Goal: Task Accomplishment & Management: Manage account settings

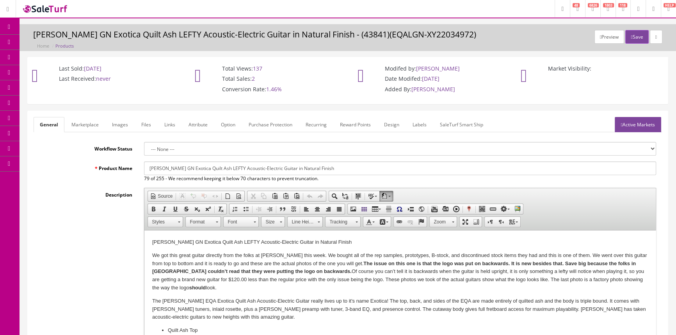
click at [61, 41] on span "Products" at bounding box center [55, 42] width 19 height 7
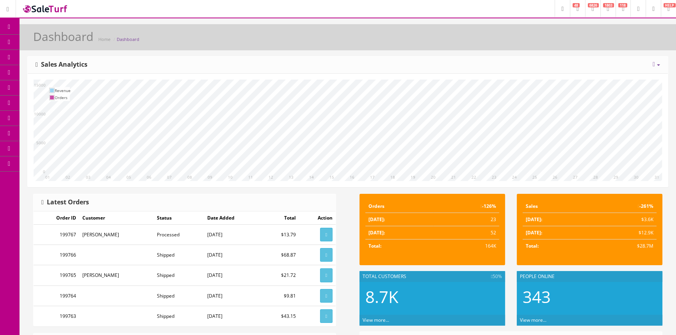
click at [68, 37] on link "Products" at bounding box center [61, 42] width 82 height 15
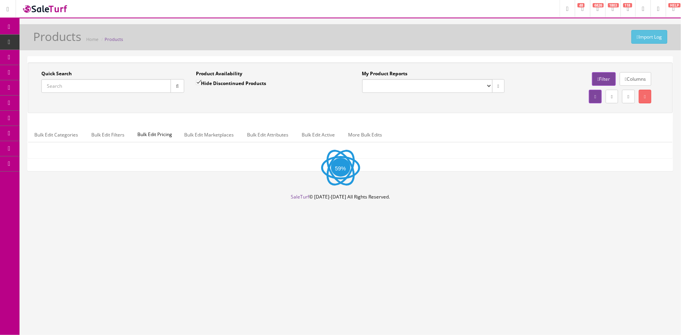
click at [106, 83] on input "Quick Search" at bounding box center [106, 86] width 130 height 14
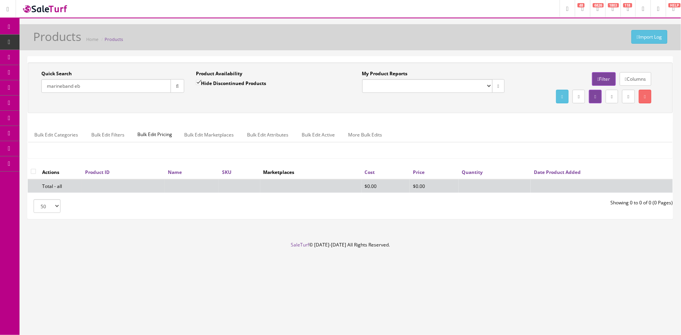
type input "marineband eb"
click at [198, 82] on input "Hide Discontinued Products" at bounding box center [198, 82] width 5 height 5
checkbox input "false"
click at [83, 87] on input "marineband eb" at bounding box center [106, 86] width 130 height 14
type input "m"
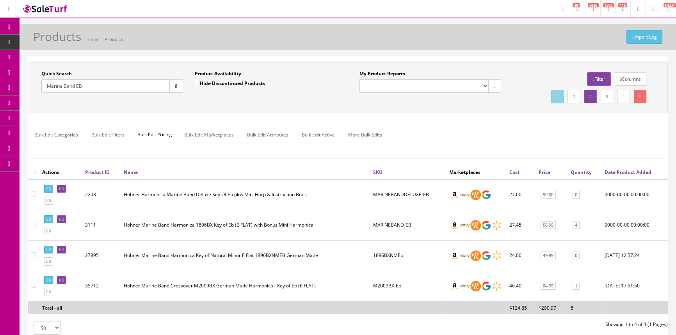
click at [75, 86] on input "Marine Band EB" at bounding box center [105, 86] width 128 height 14
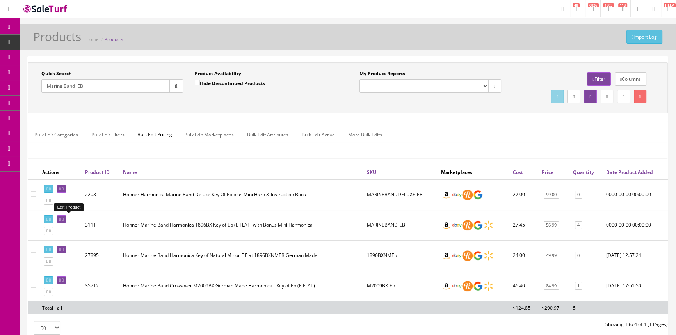
type input "Marine Band EB"
click at [61, 218] on icon at bounding box center [60, 220] width 2 height 4
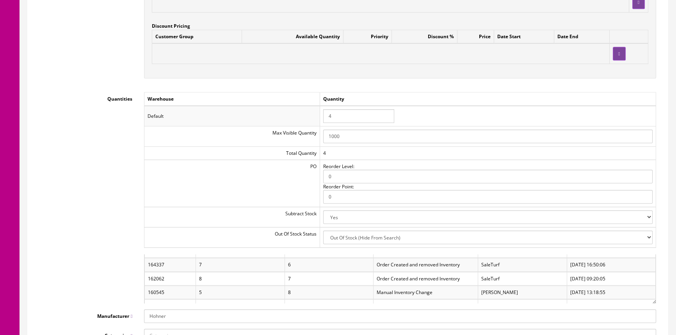
scroll to position [781, 0]
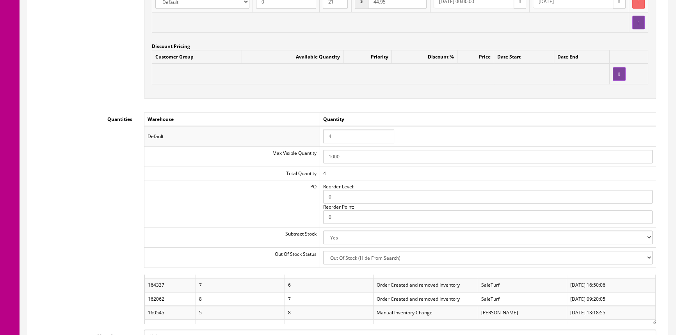
click at [342, 130] on input "4" at bounding box center [358, 137] width 71 height 14
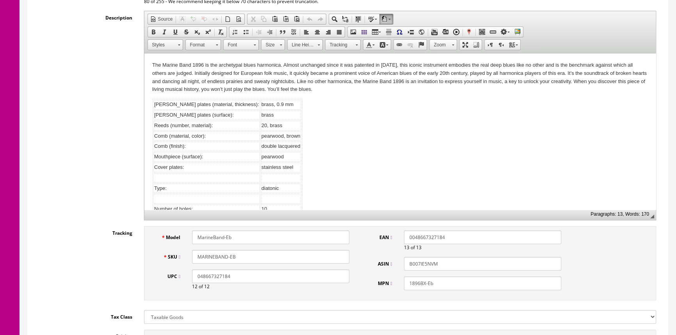
scroll to position [0, 0]
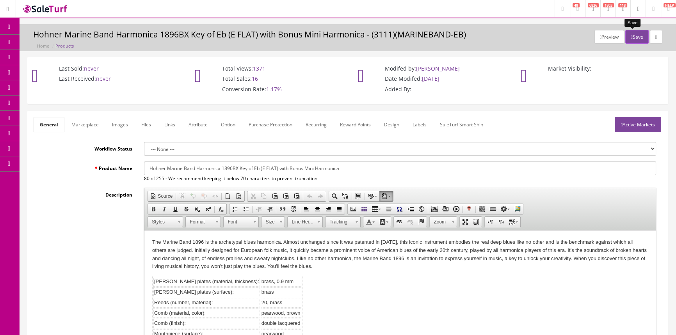
type input "2"
click at [635, 33] on button "Save" at bounding box center [637, 37] width 23 height 14
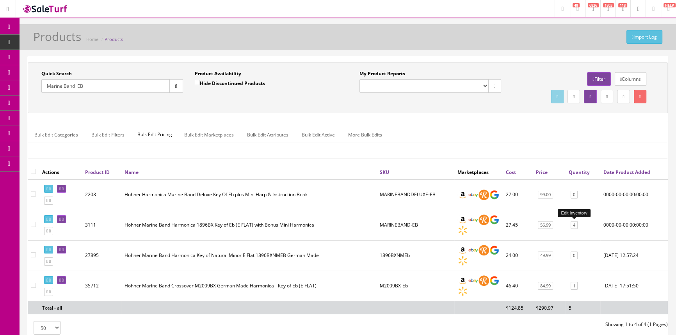
click at [574, 227] on link "4" at bounding box center [574, 225] width 7 height 8
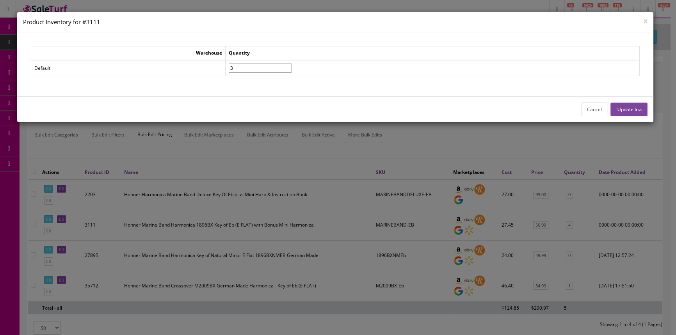
click at [292, 70] on input"] "3" at bounding box center [260, 68] width 63 height 9
type input"] "2"
click at [292, 70] on input"] "2" at bounding box center [260, 68] width 63 height 9
click at [613, 112] on button "Update Inv." at bounding box center [629, 110] width 37 height 14
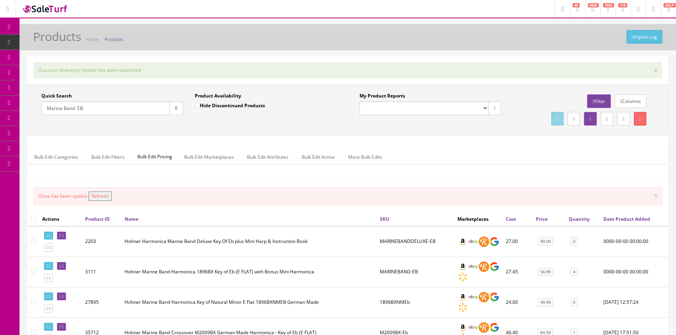
click at [105, 196] on button "Refresh" at bounding box center [100, 196] width 23 height 9
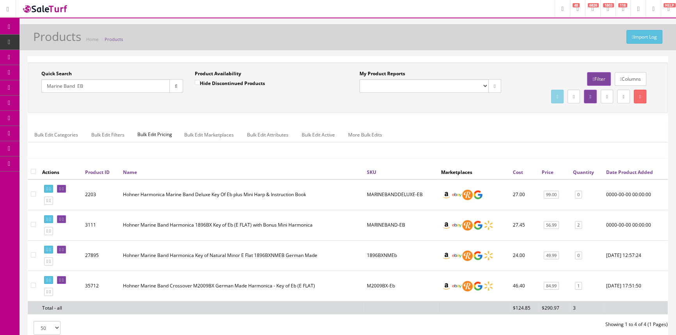
drag, startPoint x: 102, startPoint y: 86, endPoint x: 14, endPoint y: 89, distance: 87.1
click at [14, 89] on div "Research Trends Trending on Ebay Google Trends Amazon Insights (Login Before Cl…" at bounding box center [338, 201] width 676 height 403
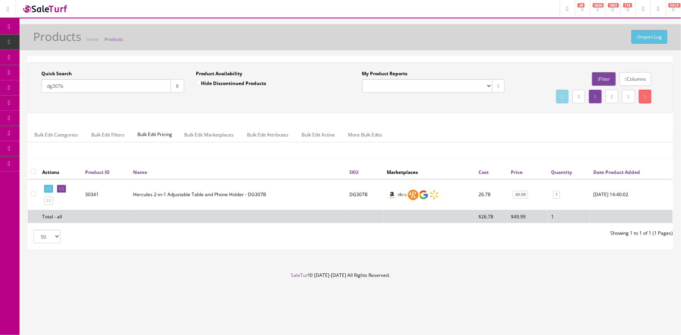
type input "dg307b"
